Goal: Navigation & Orientation: Find specific page/section

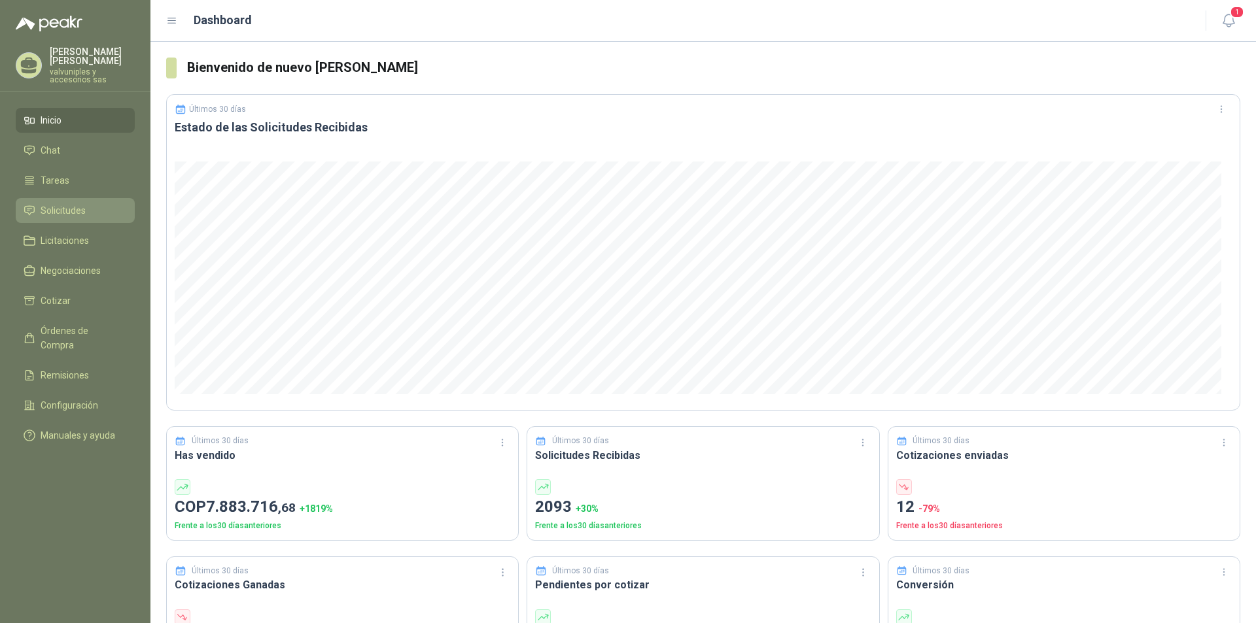
click at [84, 203] on span "Solicitudes" at bounding box center [63, 210] width 45 height 14
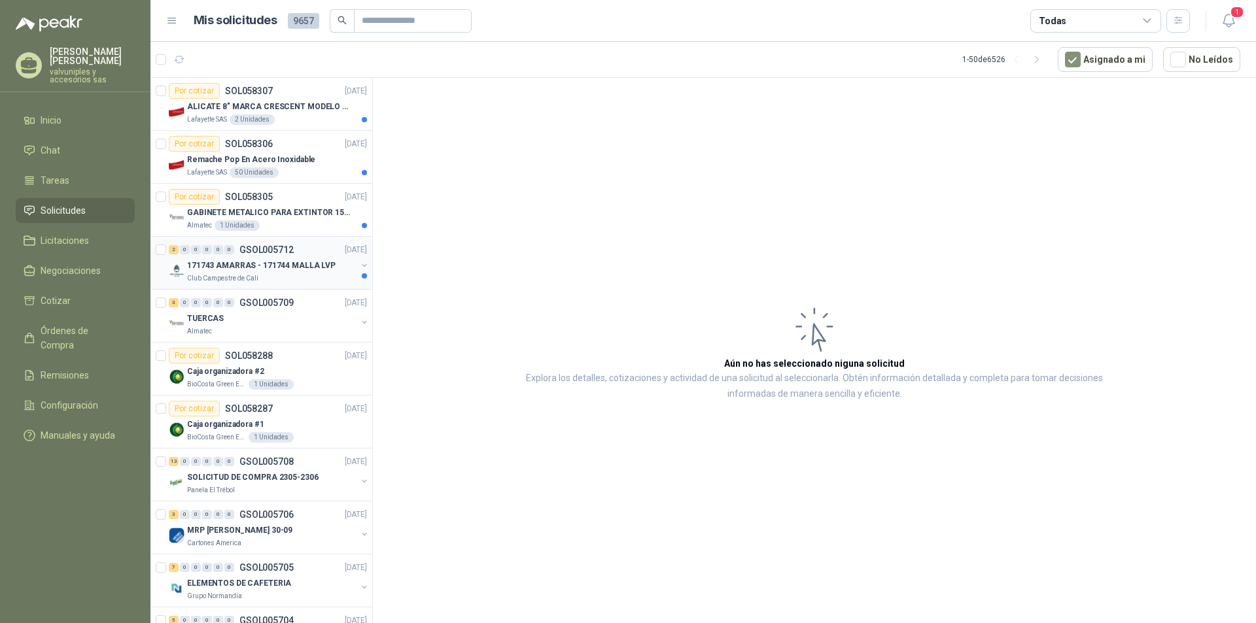
click at [215, 267] on p "171743 AMARRAS - 171744 MALLA LVP" at bounding box center [261, 266] width 149 height 12
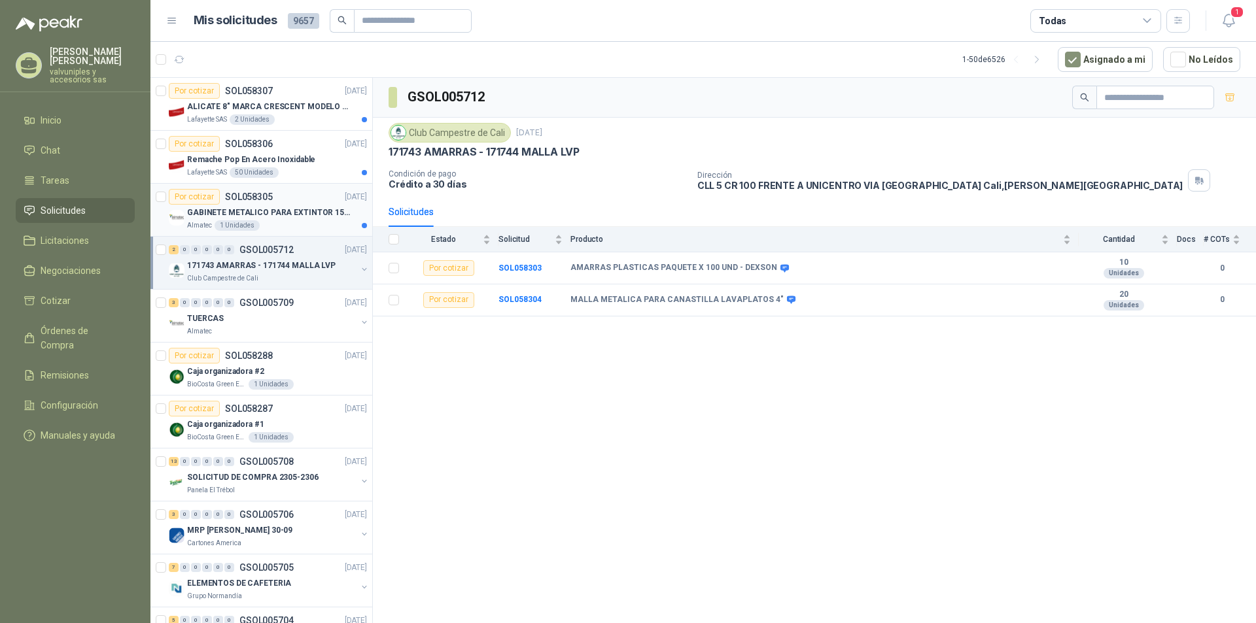
click at [223, 211] on p "GABINETE METALICO PARA EXTINTOR 15 LB" at bounding box center [268, 213] width 163 height 12
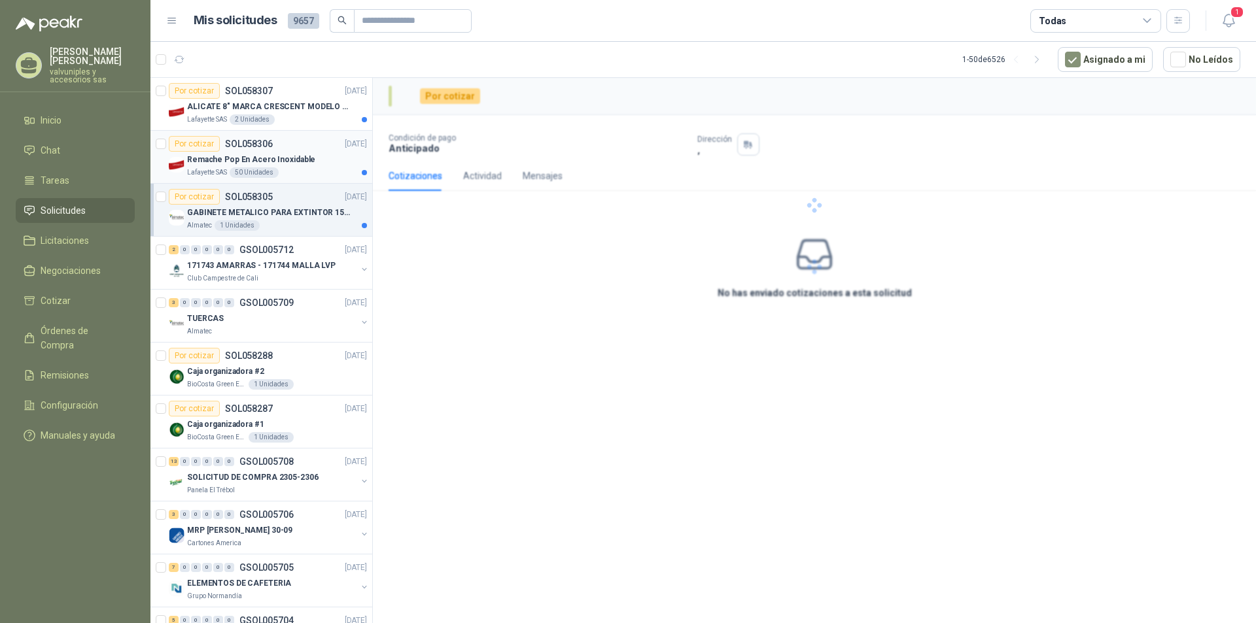
click at [222, 159] on p "Remache Pop En Acero Inoxidable" at bounding box center [251, 160] width 128 height 12
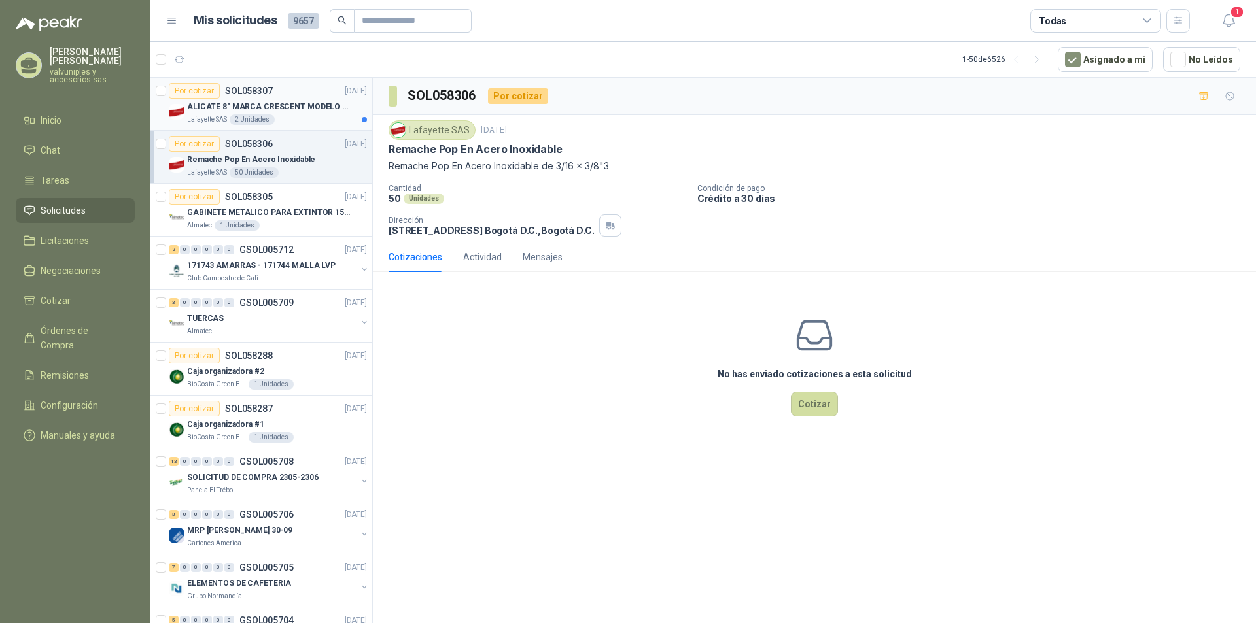
click at [217, 108] on p "ALICATE 8" MARCA CRESCENT MODELO 38008tv" at bounding box center [268, 107] width 163 height 12
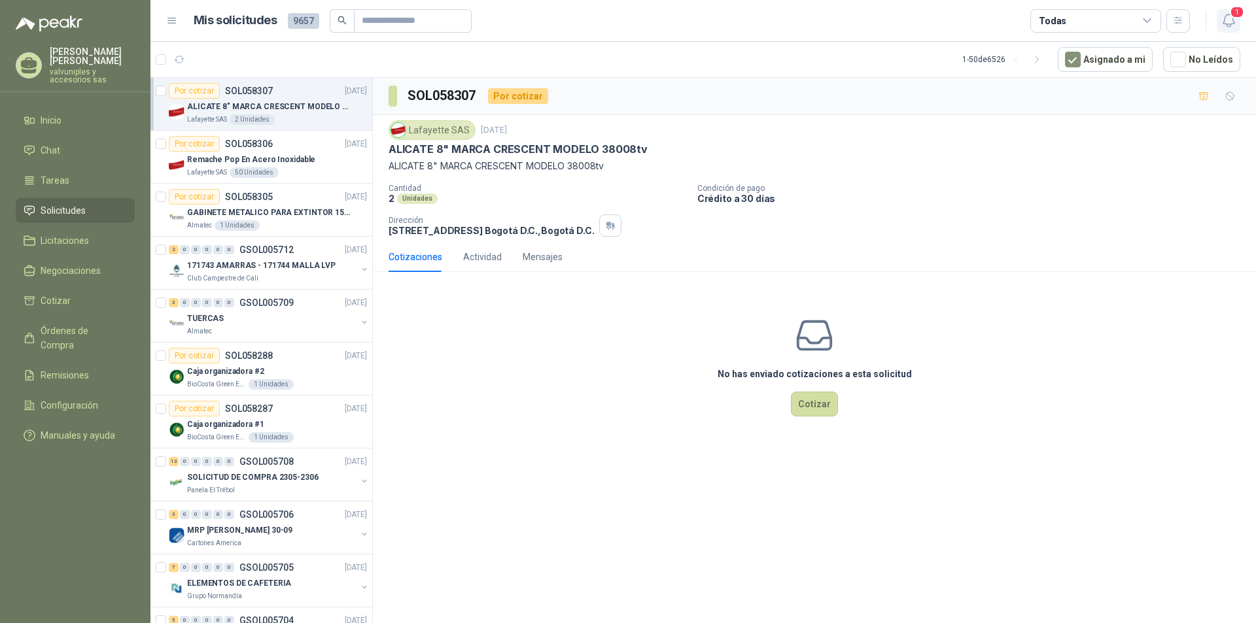
click at [1233, 18] on button "1" at bounding box center [1229, 21] width 24 height 24
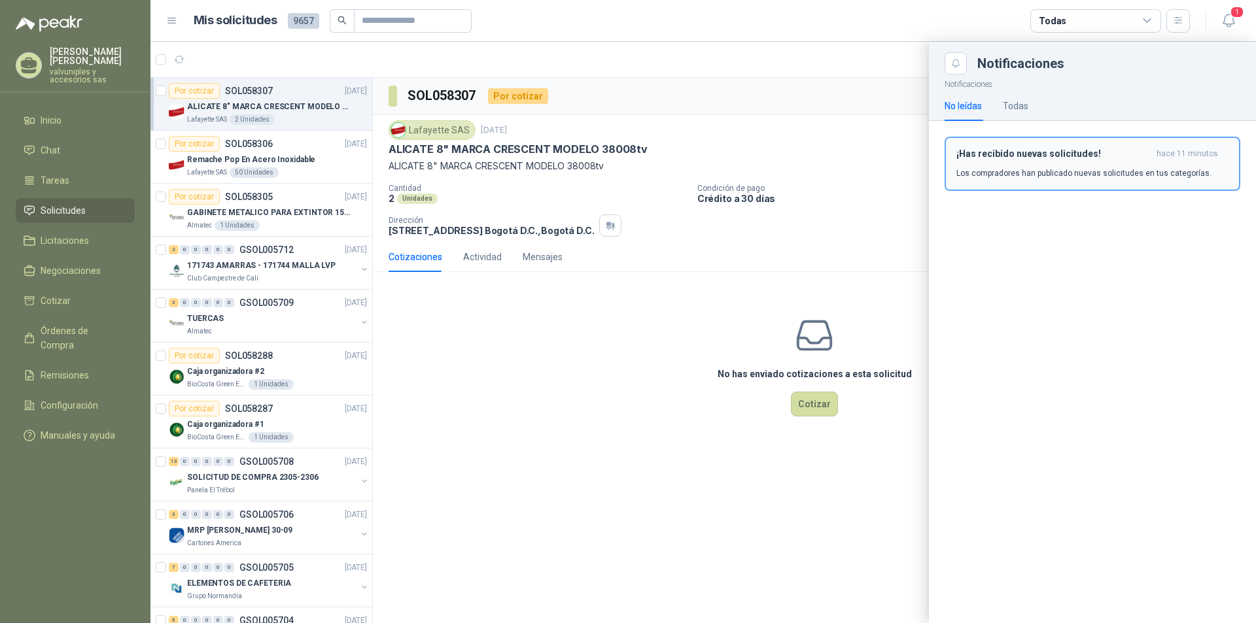
click at [1029, 156] on h3 "¡Has recibido nuevas solicitudes!" at bounding box center [1053, 154] width 195 height 11
